Goal: Transaction & Acquisition: Complete application form

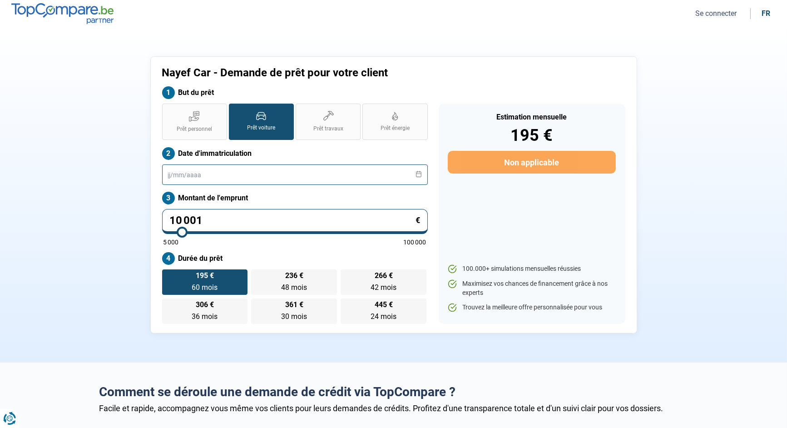
click at [263, 177] on input "text" at bounding box center [295, 174] width 266 height 20
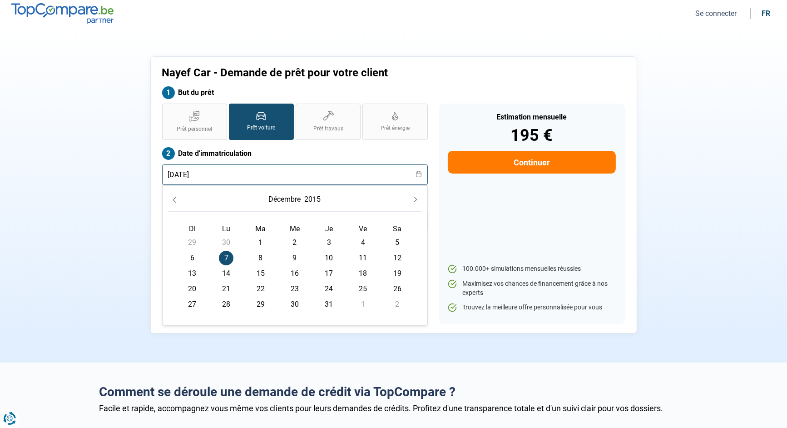
type input "07/12/2015"
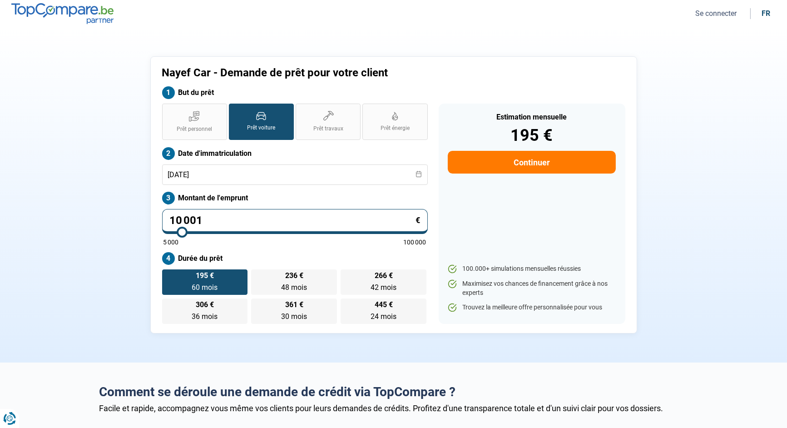
drag, startPoint x: 248, startPoint y: 217, endPoint x: 151, endPoint y: 214, distance: 97.7
click at [151, 214] on div "Nayef Car - Demande de prêt pour votre client But du prêt Prêt personnel Prêt v…" at bounding box center [393, 194] width 487 height 277
type input "9"
type input "5000"
type input "90"
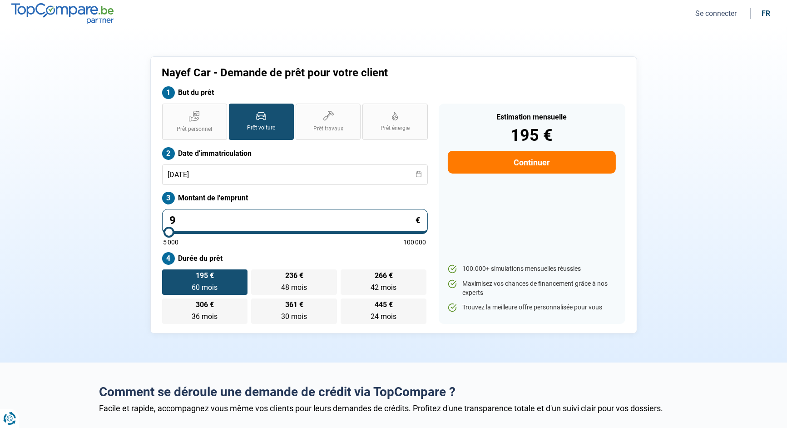
type input "5000"
type input "900"
type input "5000"
type input "9 000"
type input "9000"
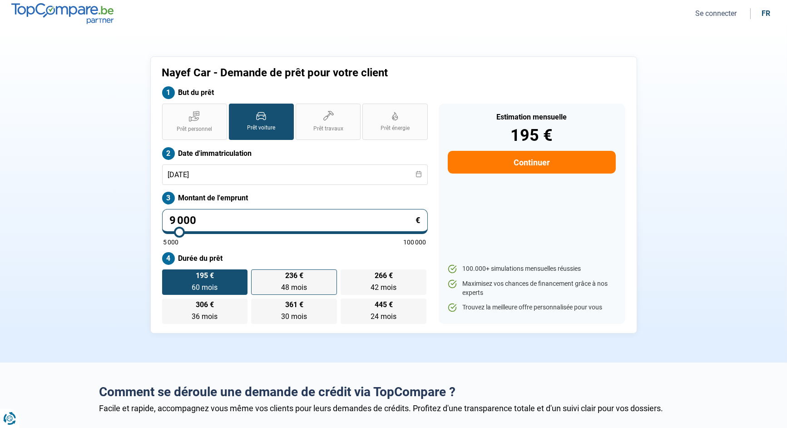
type input "9 000"
radio input "true"
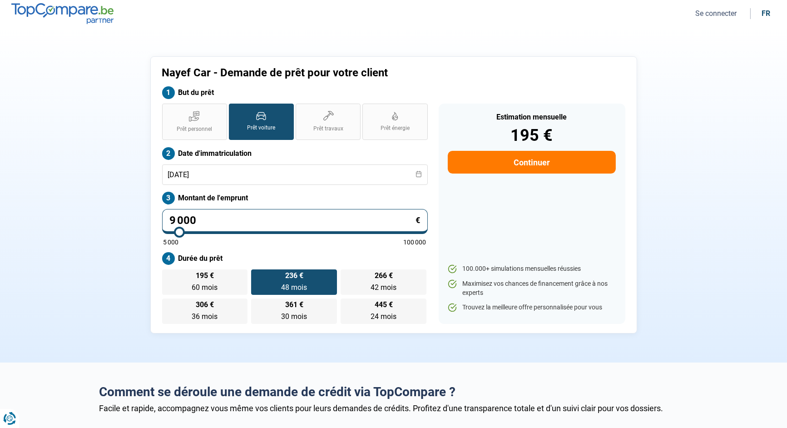
click at [305, 282] on div "195 € 60 mois 60 mois 236 € 48 mois 48 mois 266 € 42 mois 42 mois 306 € 36 mois…" at bounding box center [295, 296] width 266 height 54
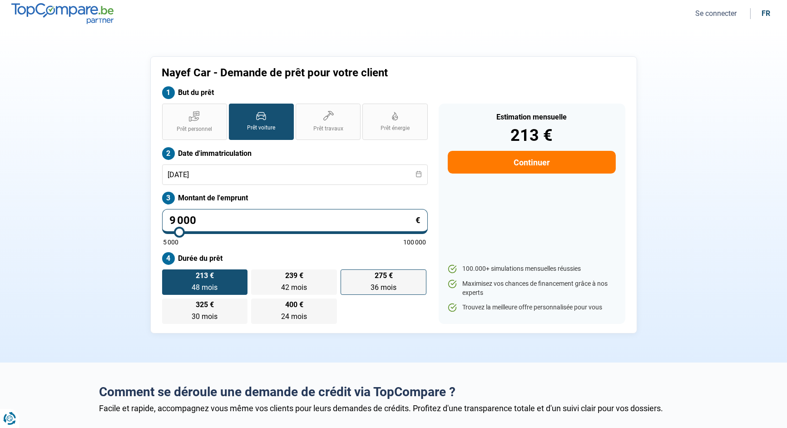
click at [385, 283] on span "36 mois" at bounding box center [384, 287] width 26 height 9
click at [346, 275] on input "275 € 36 mois 36 mois" at bounding box center [344, 272] width 6 height 6
radio input "true"
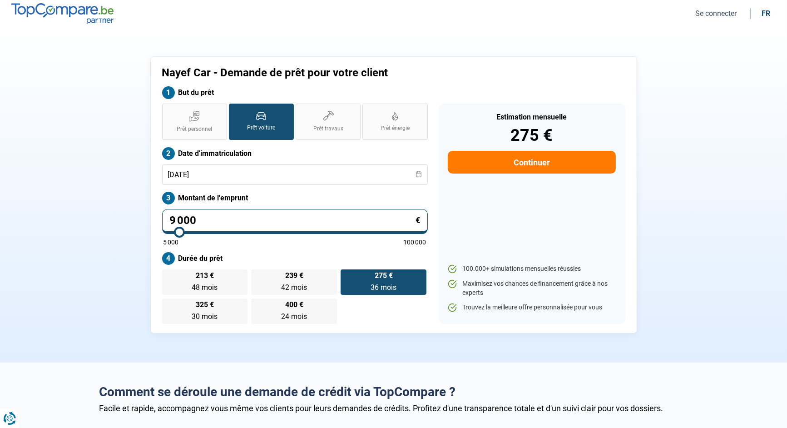
click at [538, 163] on button "Continuer" at bounding box center [532, 162] width 168 height 23
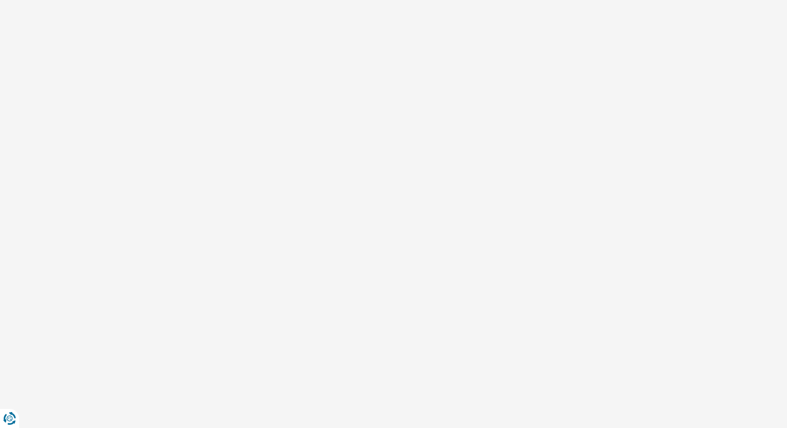
select select "32"
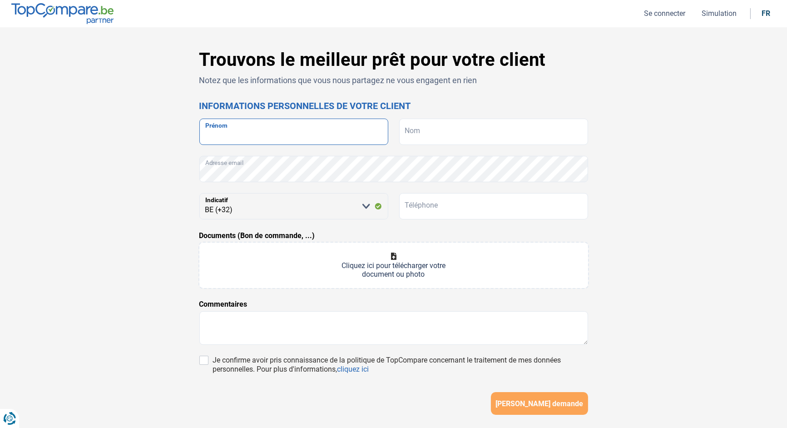
click at [263, 128] on input "Prénom" at bounding box center [293, 132] width 189 height 26
type input "mohamed"
type input "bourjy"
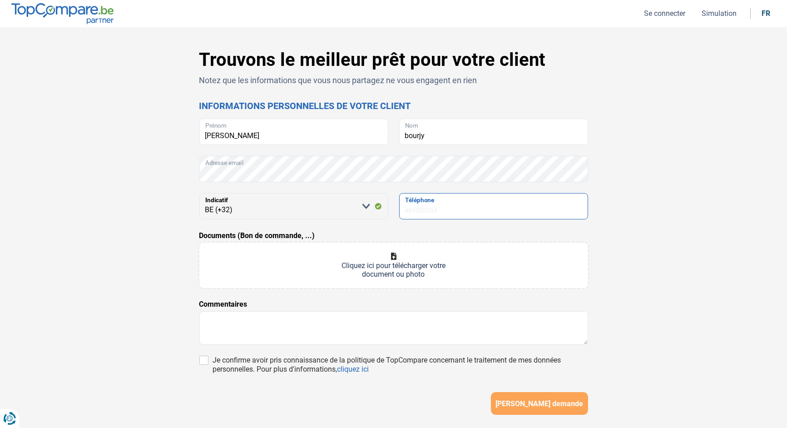
type input "489023766"
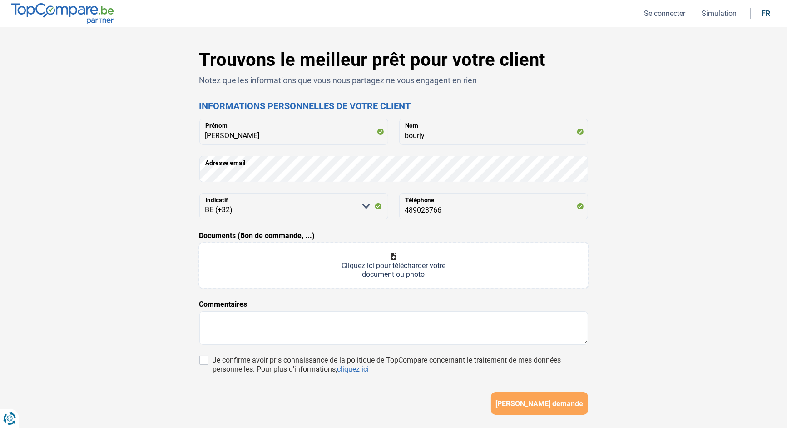
click at [395, 264] on input "Documents (Bon de commande, ...)" at bounding box center [393, 264] width 389 height 45
click at [393, 352] on form "mohamed Prénom bourjy Nom Adresse email Veuillez sélectionner une option BE (+3…" at bounding box center [393, 267] width 389 height 296
click at [402, 358] on div "Je confirme avoir pris connaissance de la politique de TopCompare concernant le…" at bounding box center [400, 365] width 375 height 18
click at [208, 358] on input "Je confirme avoir pris connaissance de la politique de TopCompare concernant le…" at bounding box center [203, 360] width 9 height 9
click at [213, 359] on label "Je confirme avoir pris connaissance de la politique de TopCompare concernant le…" at bounding box center [400, 365] width 375 height 18
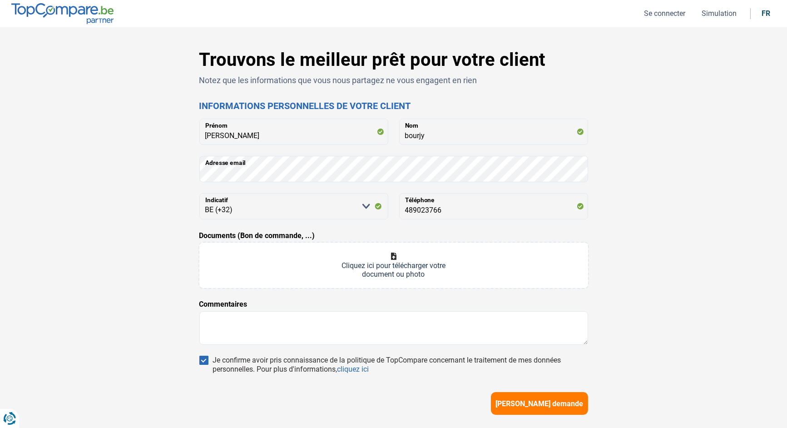
click at [202, 359] on input "Je confirme avoir pris connaissance de la politique de TopCompare concernant le…" at bounding box center [203, 360] width 9 height 9
checkbox input "false"
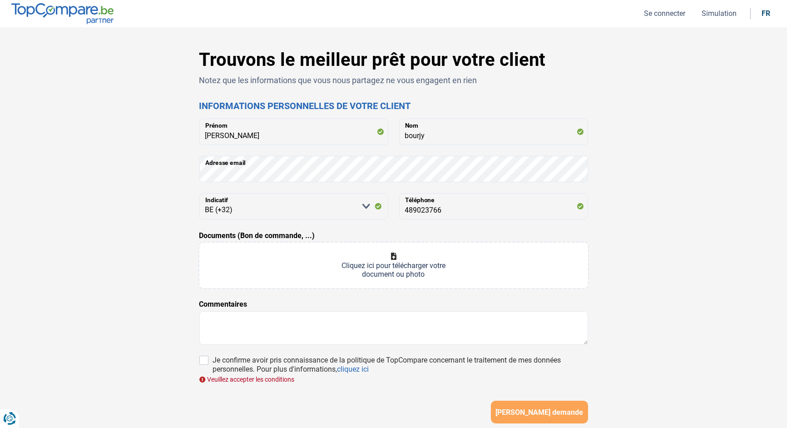
click at [191, 55] on div "Trouvons le meilleur prêt pour votre client Notez que les informations que vous…" at bounding box center [393, 261] width 599 height 424
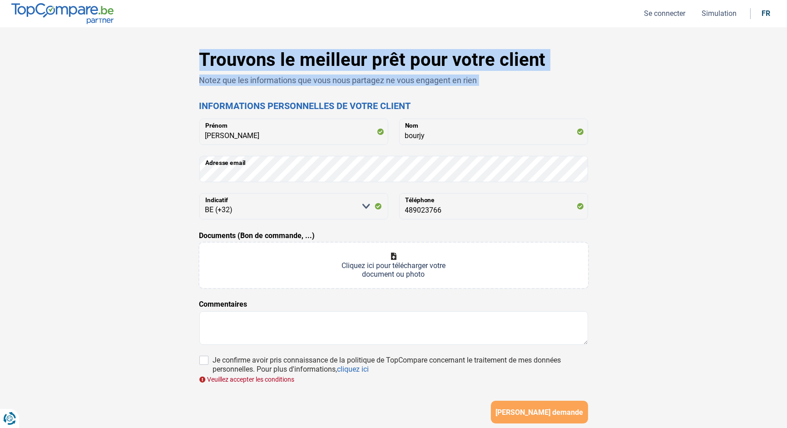
drag, startPoint x: 191, startPoint y: 55, endPoint x: 518, endPoint y: 80, distance: 327.9
click at [518, 80] on div "Trouvons le meilleur prêt pour votre client Notez que les informations que vous…" at bounding box center [393, 261] width 599 height 424
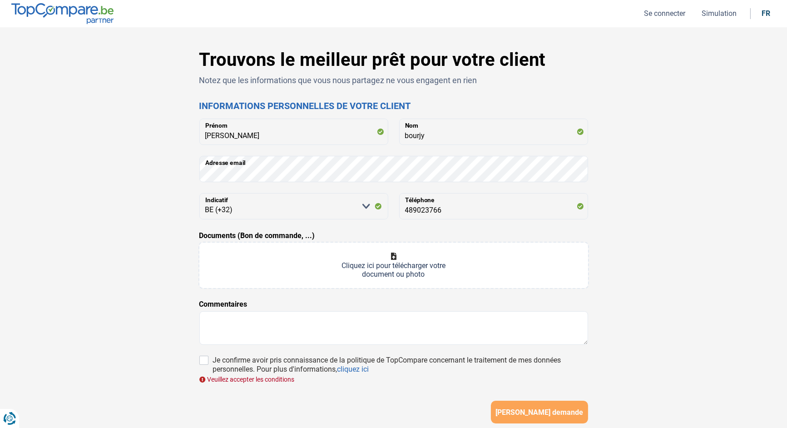
drag, startPoint x: 518, startPoint y: 80, endPoint x: 631, endPoint y: 94, distance: 114.0
click at [631, 94] on div "Trouvons le meilleur prêt pour votre client Notez que les informations que vous…" at bounding box center [393, 261] width 599 height 424
click at [719, 15] on button "Simulation" at bounding box center [719, 14] width 40 height 10
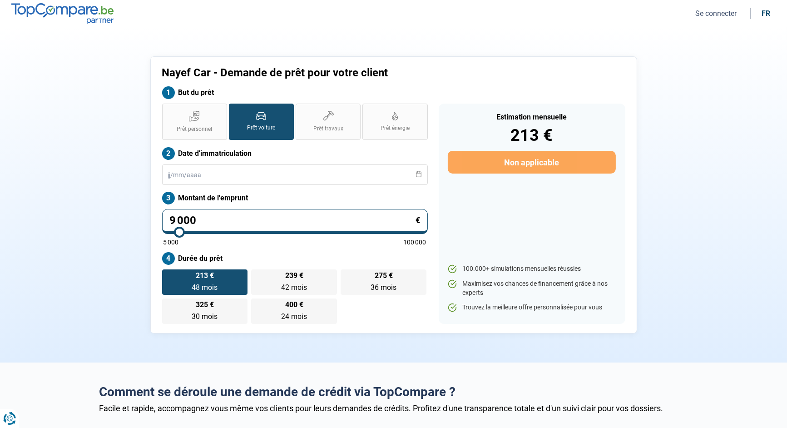
click at [713, 12] on button "Se connecter" at bounding box center [715, 14] width 47 height 10
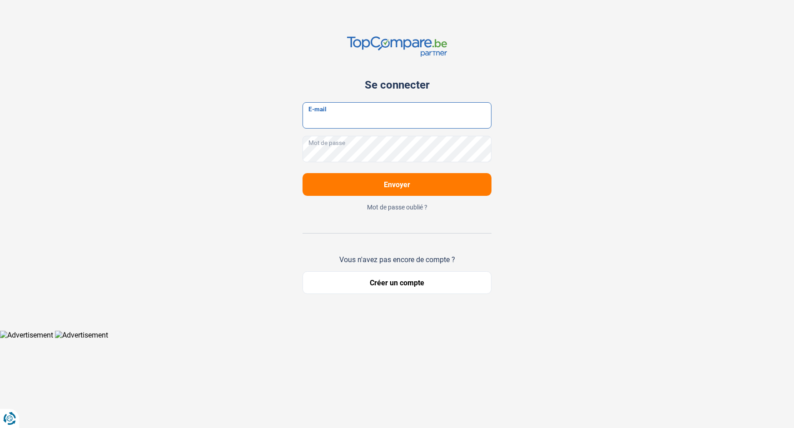
click at [305, 111] on input "E-mail" at bounding box center [396, 115] width 189 height 26
type input "autocentre777@gmail.com"
click at [326, 134] on div "autocentre777@gmail.com E-mail Mot de passe" at bounding box center [396, 132] width 189 height 60
click at [447, 175] on button "Envoyer" at bounding box center [396, 184] width 189 height 23
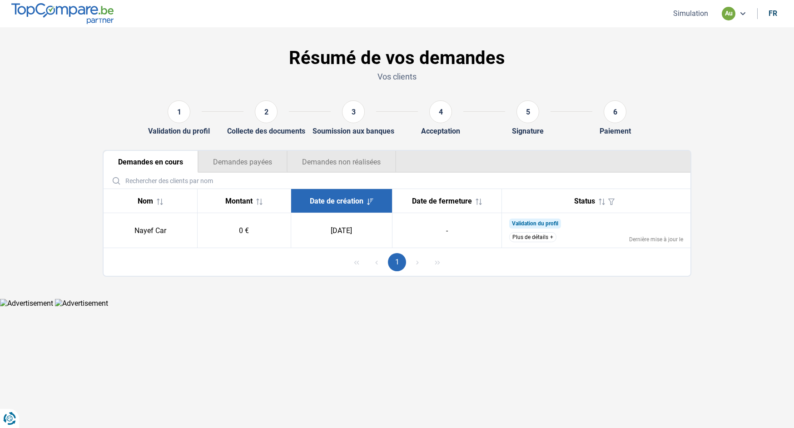
click at [687, 13] on button "Simulation" at bounding box center [690, 14] width 40 height 10
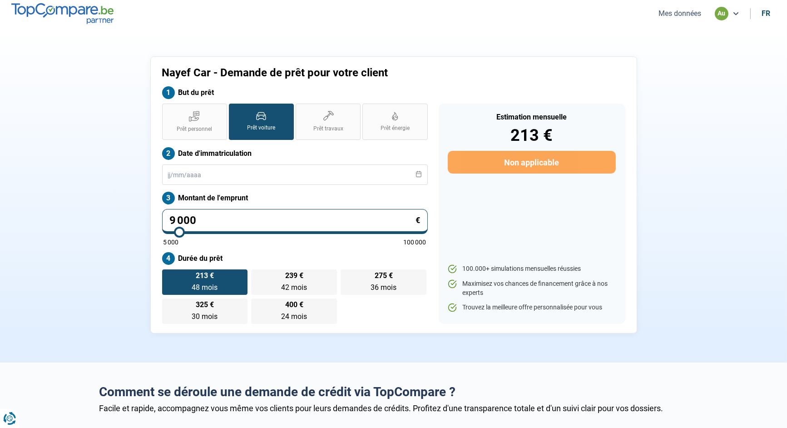
click at [680, 15] on button "Mes données" at bounding box center [680, 14] width 48 height 10
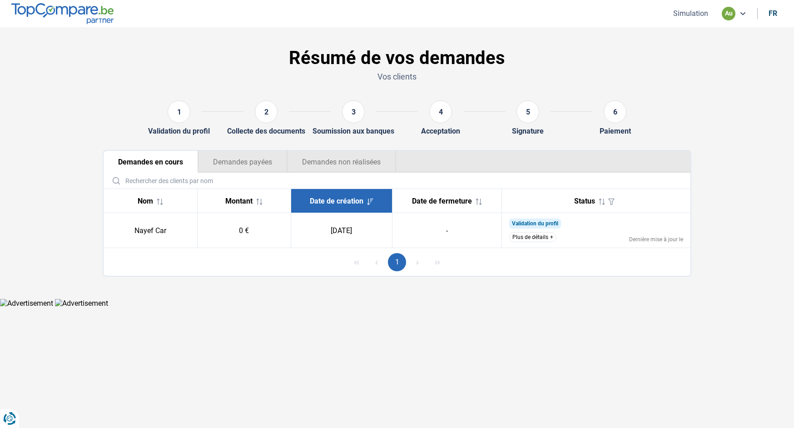
click at [686, 16] on button "Simulation" at bounding box center [690, 14] width 40 height 10
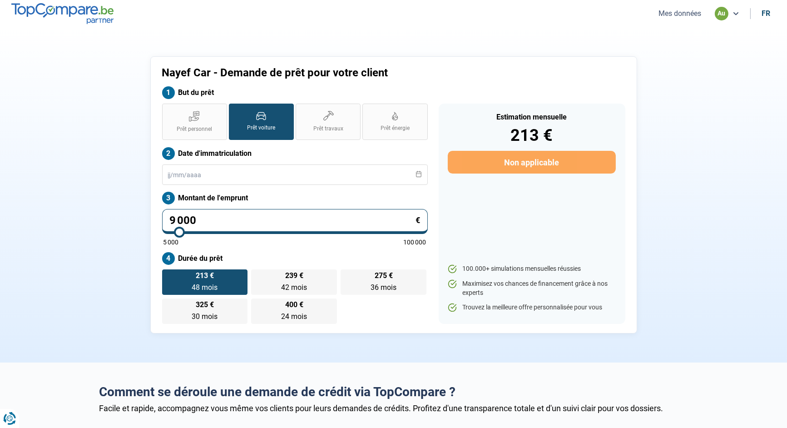
click at [734, 12] on icon at bounding box center [735, 13] width 7 height 7
click at [725, 98] on section "Nayef Car - Demande de prêt pour votre client But du prêt Prêt personnel Prêt v…" at bounding box center [393, 194] width 787 height 335
click at [752, 156] on section "Nayef Car - Demande de prêt pour votre client But du prêt Prêt personnel Prêt v…" at bounding box center [393, 194] width 787 height 335
click at [674, 11] on button "Mes données" at bounding box center [680, 14] width 48 height 10
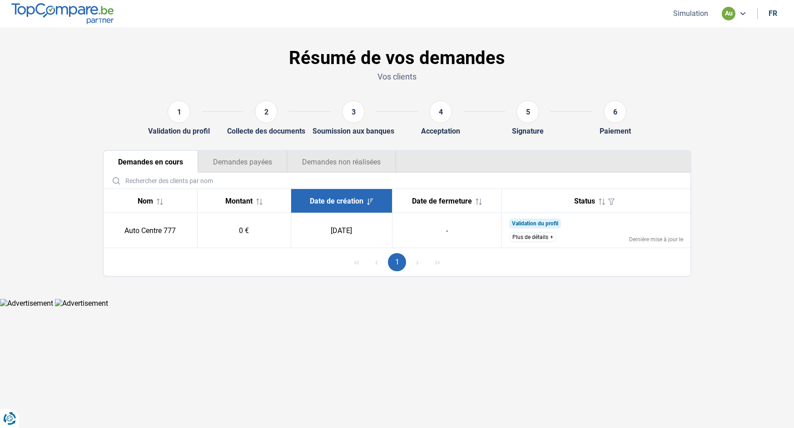
click at [169, 229] on td "Auto Centre 777" at bounding box center [151, 230] width 94 height 35
drag, startPoint x: 169, startPoint y: 229, endPoint x: 135, endPoint y: 231, distance: 33.7
click at [135, 231] on td "Auto Centre 777" at bounding box center [151, 230] width 94 height 35
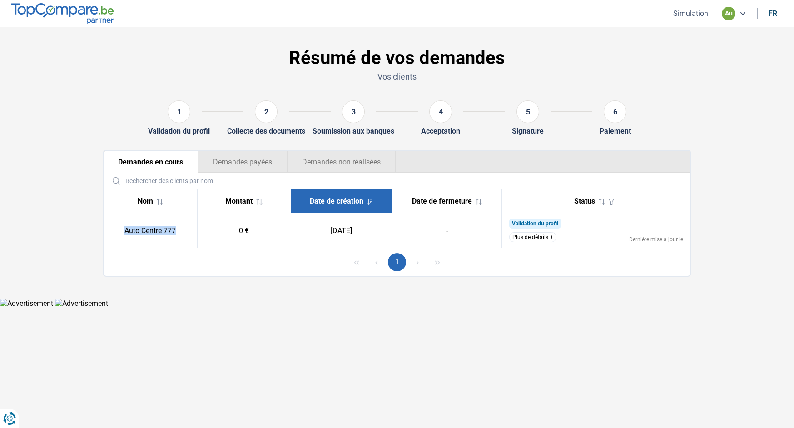
click at [138, 236] on td "Auto Centre 777" at bounding box center [151, 230] width 94 height 35
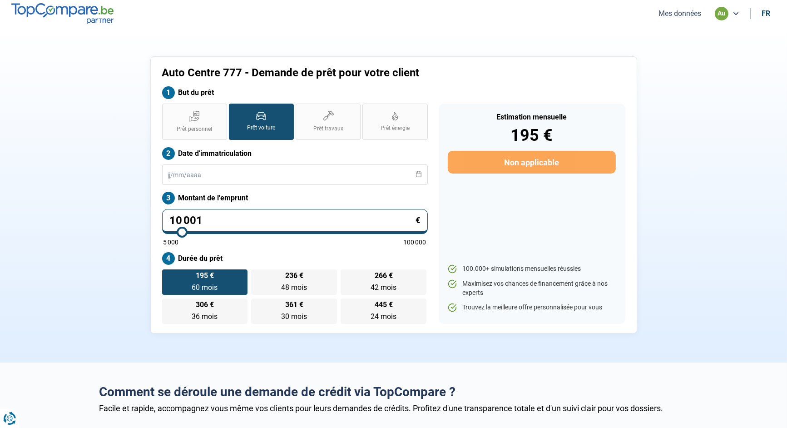
click at [682, 14] on button "Mes données" at bounding box center [680, 14] width 48 height 10
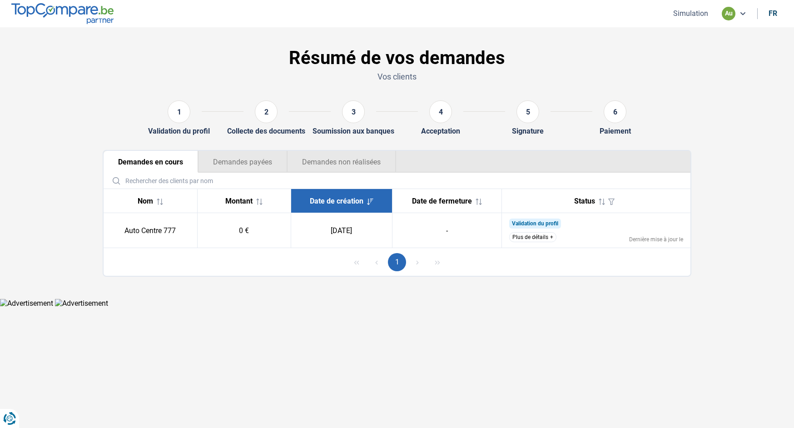
click at [743, 15] on icon at bounding box center [742, 13] width 7 height 7
click at [707, 33] on span "Déconnexion" at bounding box center [695, 32] width 42 height 9
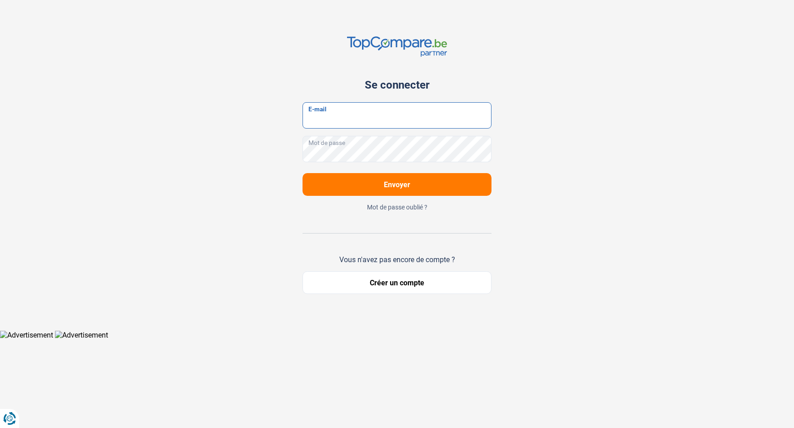
type input "autocentre777@gmail.com"
click at [492, 188] on div "Se connecter autocentre777@gmail.com E-mail Mot de passe Envoyer Mot de passe o…" at bounding box center [397, 165] width 200 height 330
click at [483, 189] on button "Envoyer" at bounding box center [396, 184] width 189 height 23
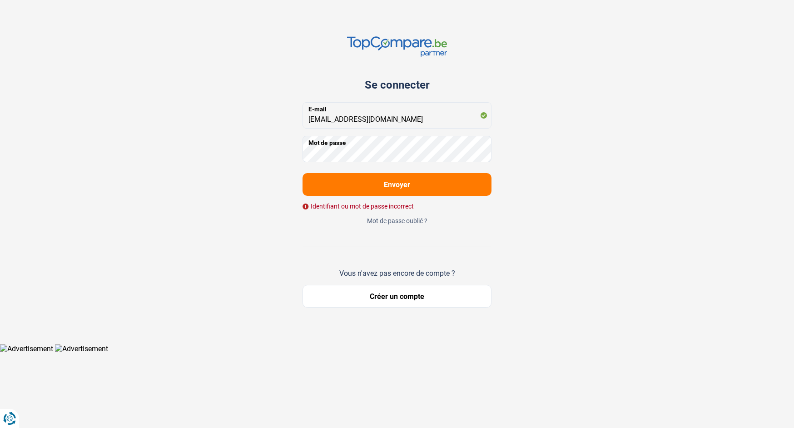
click at [412, 177] on button "Envoyer" at bounding box center [396, 184] width 189 height 23
click at [417, 295] on button "Créer un compte" at bounding box center [396, 296] width 189 height 23
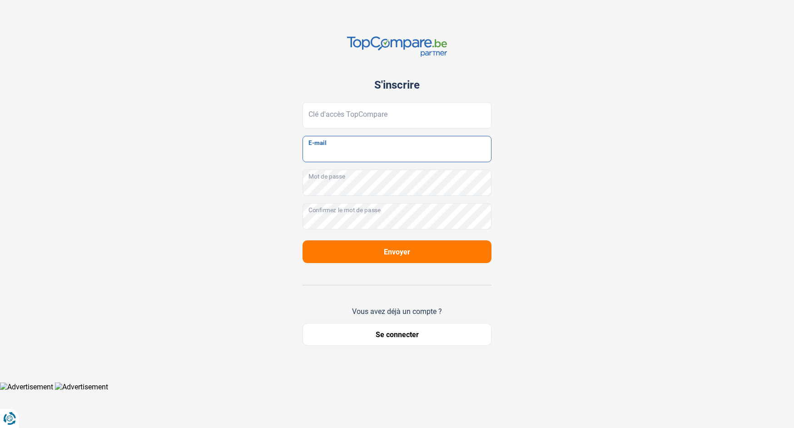
type input "autocentre777@gmail.com"
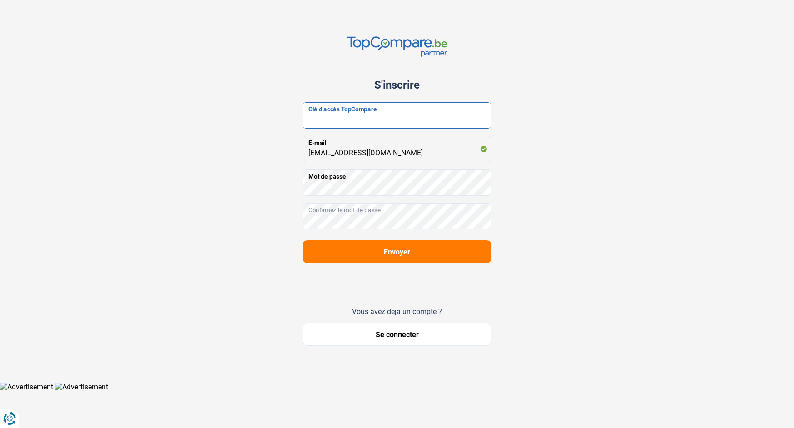
click at [362, 111] on input "Clé d'accès TopCompare" at bounding box center [396, 115] width 189 height 26
paste input "JrbfN@tcB24"
type input "JrbfN@tcB24"
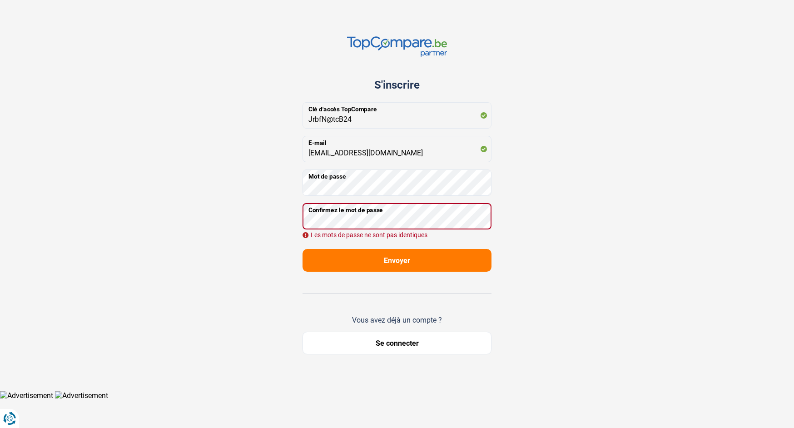
click at [475, 253] on button "Envoyer" at bounding box center [396, 260] width 189 height 23
click at [422, 261] on button "Envoyer" at bounding box center [396, 260] width 189 height 23
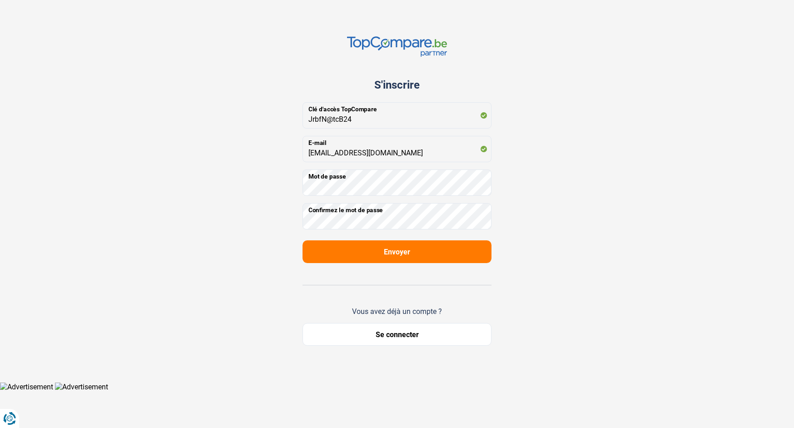
click at [480, 253] on button "Envoyer" at bounding box center [396, 251] width 189 height 23
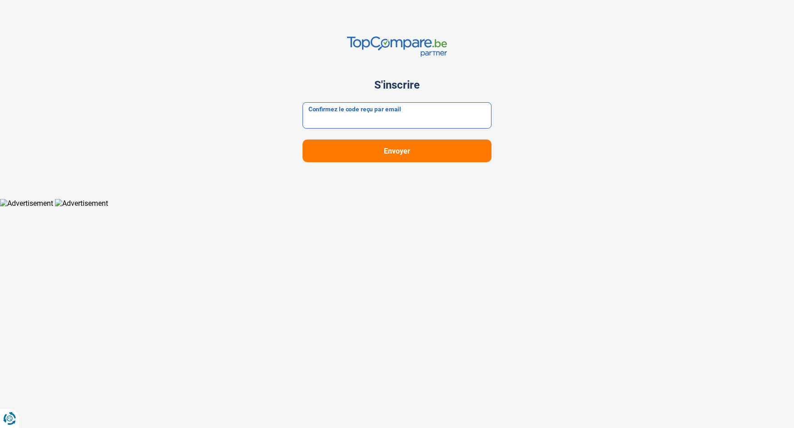
click at [372, 118] on input "Confirmez le code reçu par email" at bounding box center [396, 115] width 189 height 26
type input "autocentre777@gmail.com"
click at [403, 156] on button "Envoyer" at bounding box center [396, 150] width 189 height 23
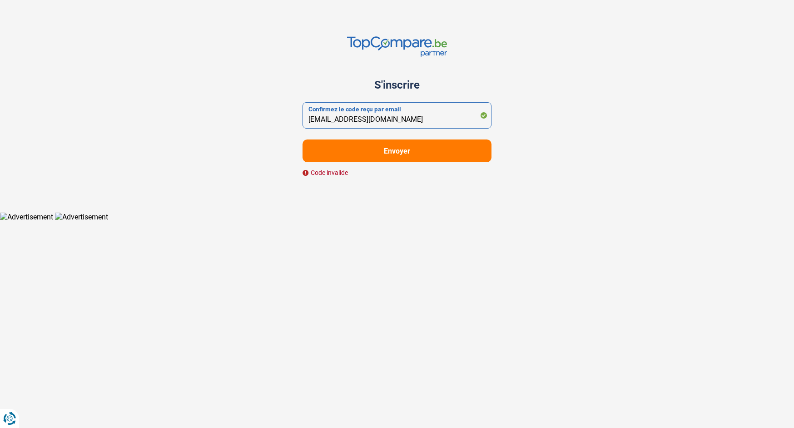
drag, startPoint x: 411, startPoint y: 119, endPoint x: 189, endPoint y: 114, distance: 221.6
click at [189, 114] on div "S'inscrire autocentre777@gmail.com Confirmez le code reçu par email Envoyer Cod…" at bounding box center [396, 106] width 599 height 212
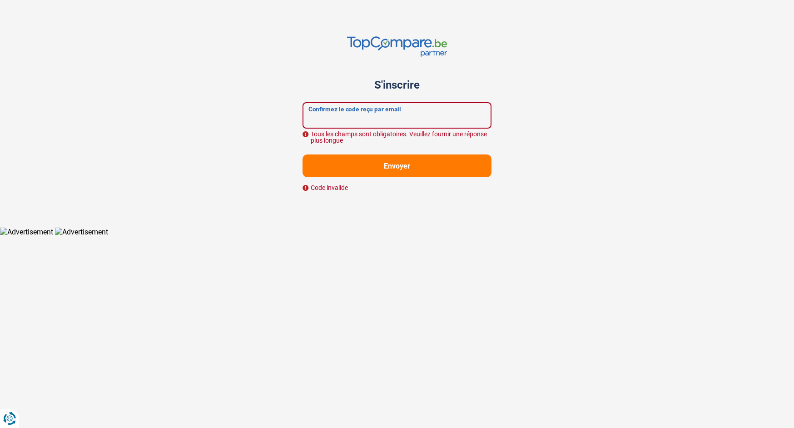
paste input "523070"
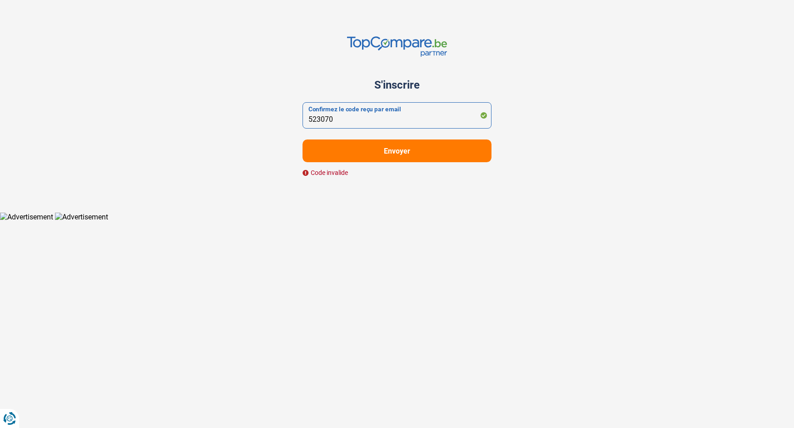
type input "523070"
click at [395, 158] on button "Envoyer" at bounding box center [396, 150] width 189 height 23
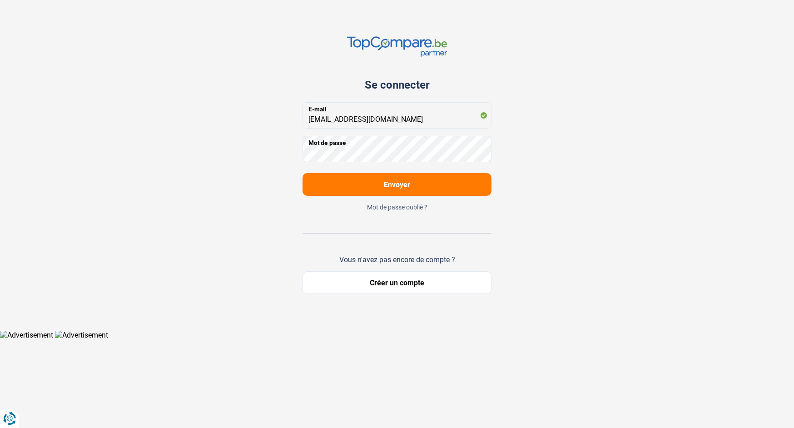
click at [406, 197] on div "Se connecter autocentre777@gmail.com E-mail Mot de passe Envoyer Mot de passe o…" at bounding box center [396, 165] width 189 height 330
click at [410, 184] on button "Envoyer" at bounding box center [396, 184] width 189 height 23
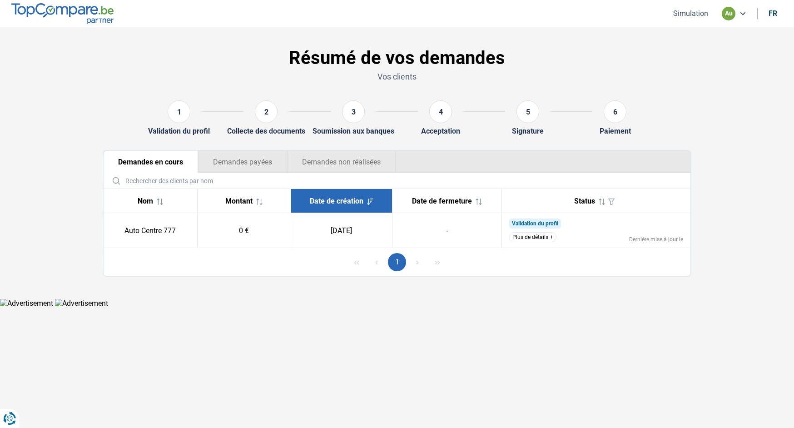
click at [126, 232] on td "Auto Centre 777" at bounding box center [151, 230] width 94 height 35
drag, startPoint x: 126, startPoint y: 232, endPoint x: 175, endPoint y: 232, distance: 49.0
click at [175, 232] on td "Auto Centre 777" at bounding box center [151, 230] width 94 height 35
click at [684, 15] on button "Simulation" at bounding box center [690, 14] width 40 height 10
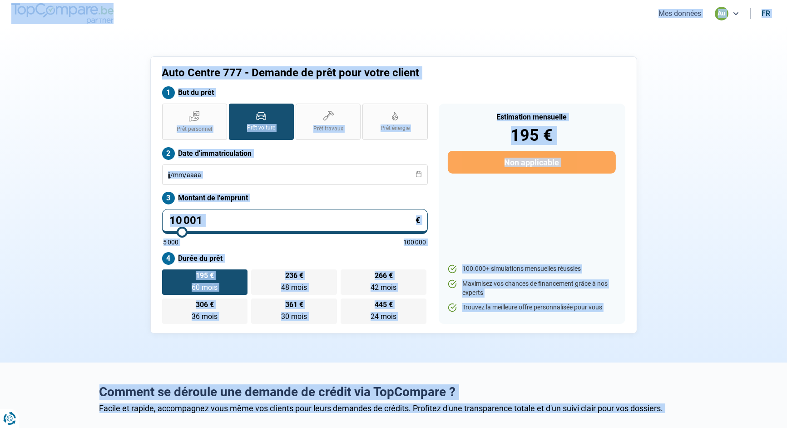
drag, startPoint x: 670, startPoint y: 402, endPoint x: 21, endPoint y: 20, distance: 752.6
drag, startPoint x: 21, startPoint y: 20, endPoint x: 1, endPoint y: 8, distance: 23.1
click at [1, 8] on nav "Mes données au fr" at bounding box center [393, 13] width 787 height 27
click at [4, 7] on nav "Mes données au fr" at bounding box center [393, 13] width 787 height 27
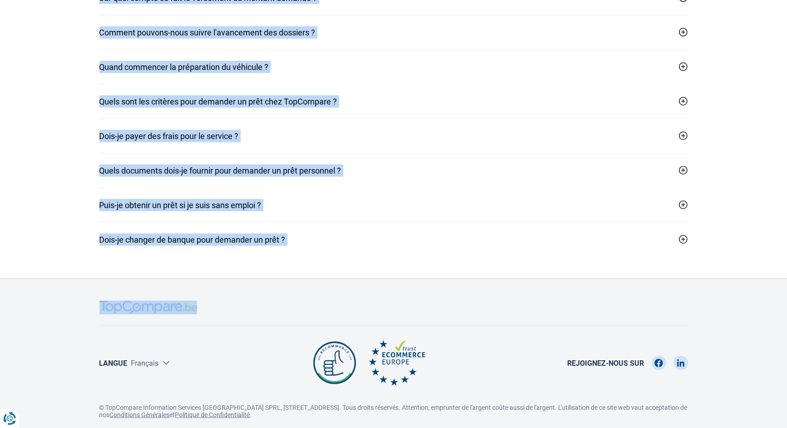
scroll to position [1186, 0]
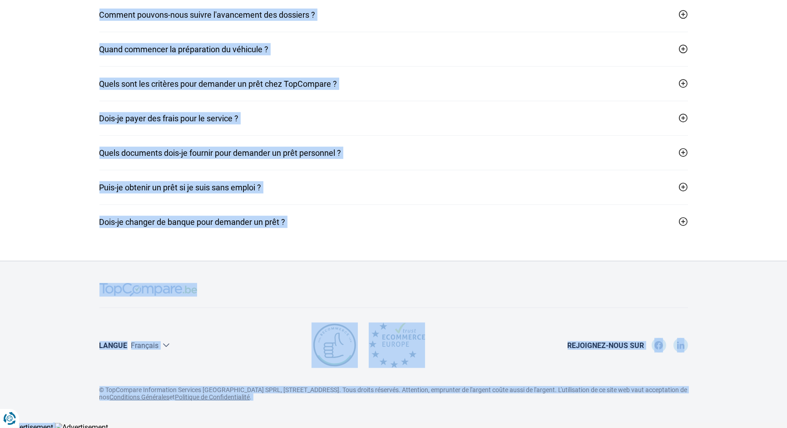
drag, startPoint x: 3, startPoint y: 7, endPoint x: 716, endPoint y: 419, distance: 823.7
drag, startPoint x: 716, startPoint y: 419, endPoint x: 705, endPoint y: 406, distance: 17.0
click at [705, 406] on footer "LANGUE Français Nederlands Rejoignez-nous sur © TopCompare Information Services…" at bounding box center [393, 342] width 787 height 162
click at [700, 402] on footer "LANGUE Français Nederlands Rejoignez-nous sur © TopCompare Information Services…" at bounding box center [393, 342] width 787 height 162
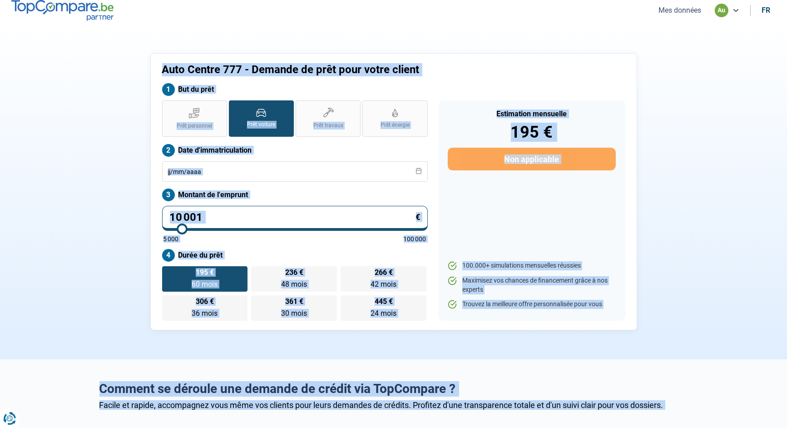
scroll to position [0, 0]
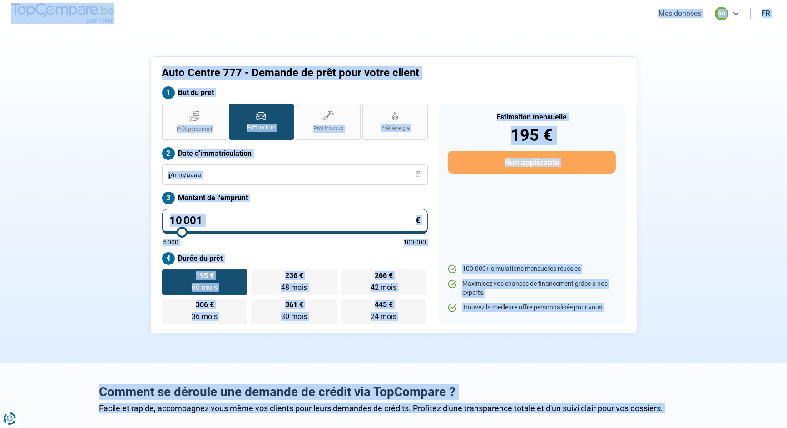
drag, startPoint x: 707, startPoint y: 396, endPoint x: 31, endPoint y: 12, distance: 777.6
click at [704, 114] on section "Auto Centre 777 - Demande de prêt pour votre client But du prêt Prêt personnel …" at bounding box center [393, 194] width 787 height 335
